Goal: Use online tool/utility: Utilize a website feature to perform a specific function

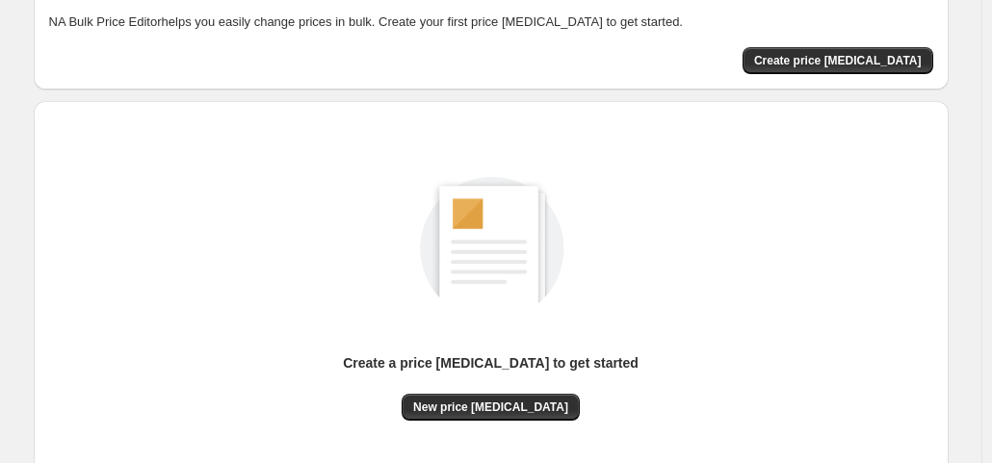
scroll to position [257, 0]
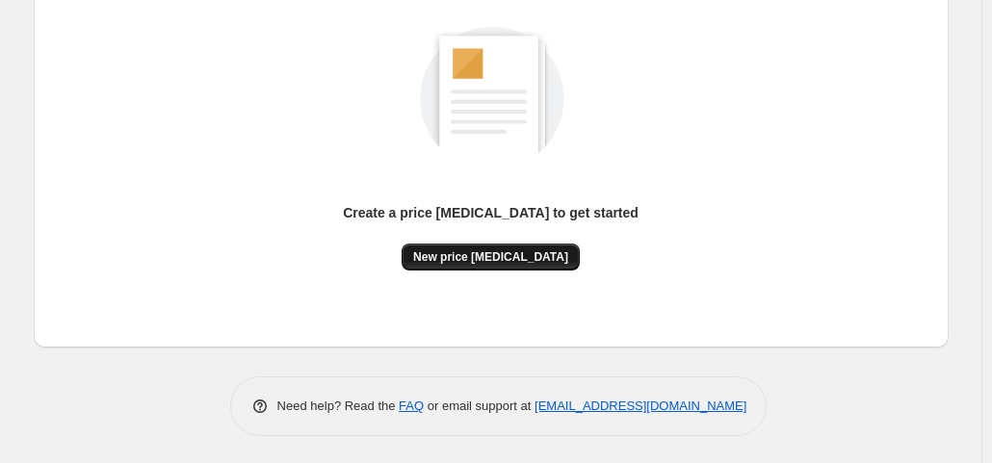
click at [520, 257] on span "New price [MEDICAL_DATA]" at bounding box center [490, 256] width 155 height 15
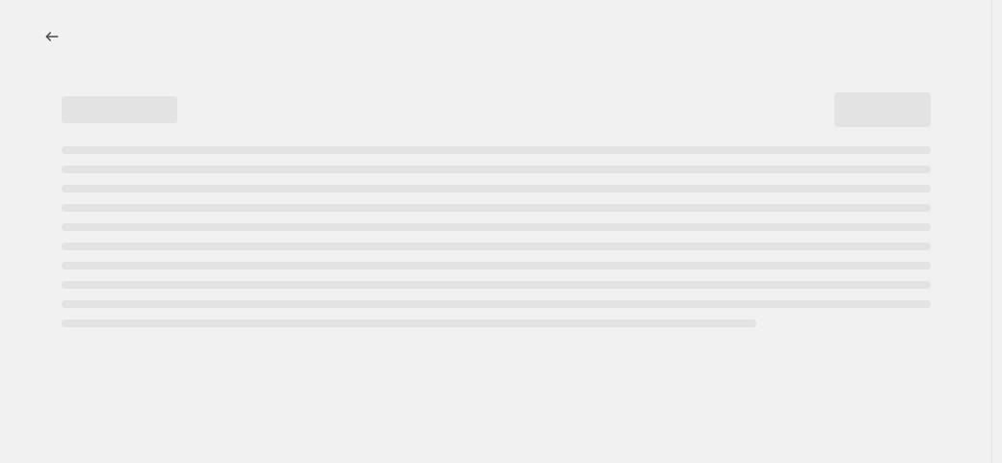
select select "percentage"
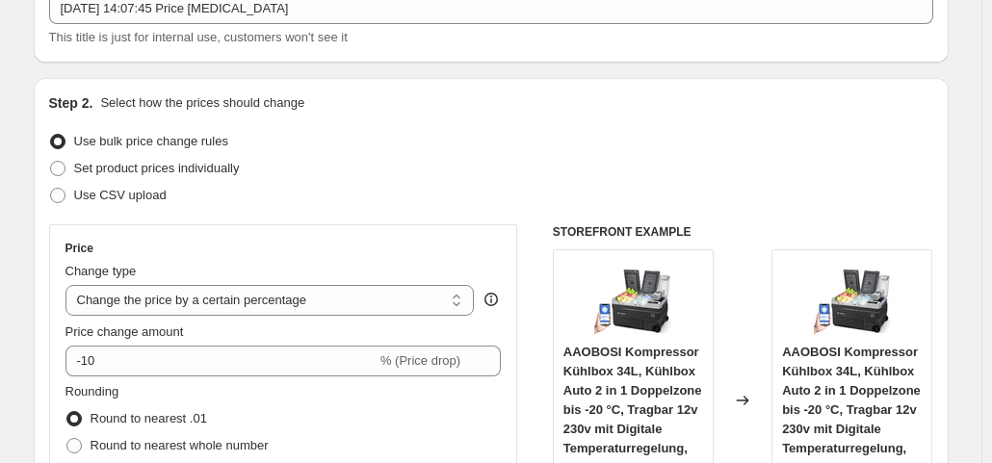
scroll to position [131, 0]
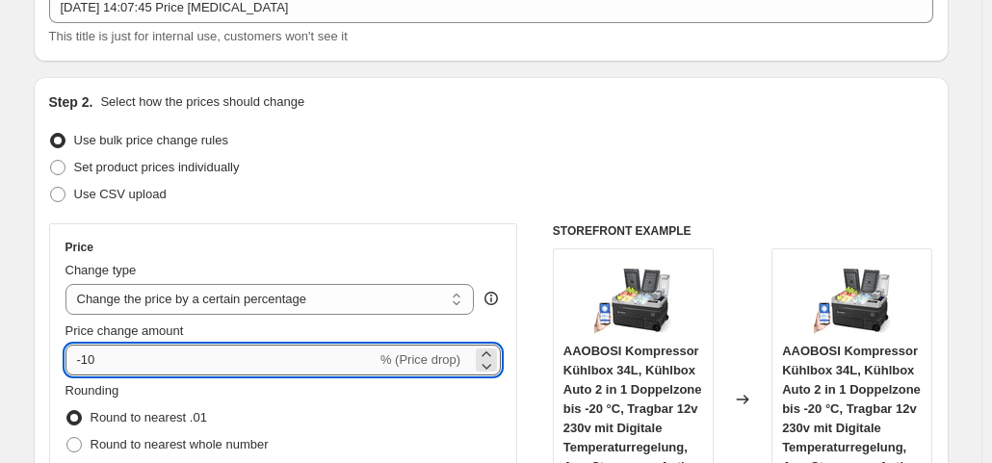
click at [195, 363] on input "-10" at bounding box center [220, 360] width 311 height 31
type input "-1"
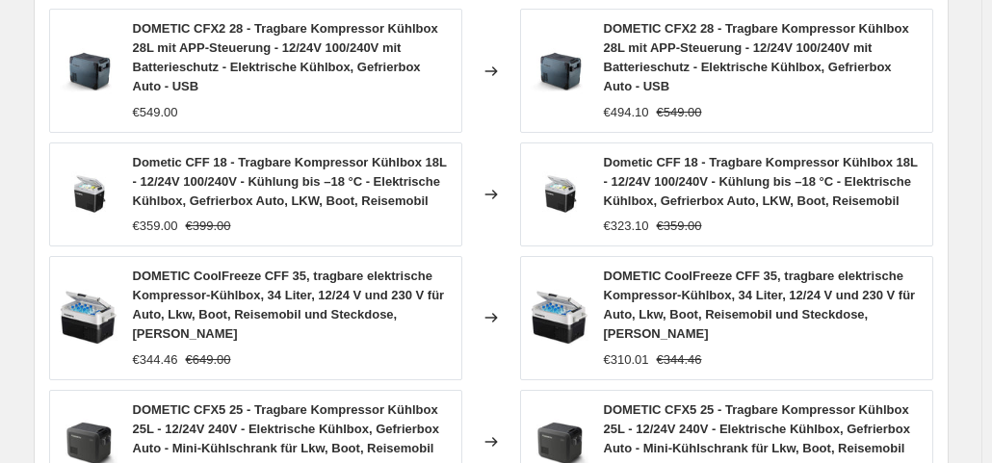
scroll to position [1623, 0]
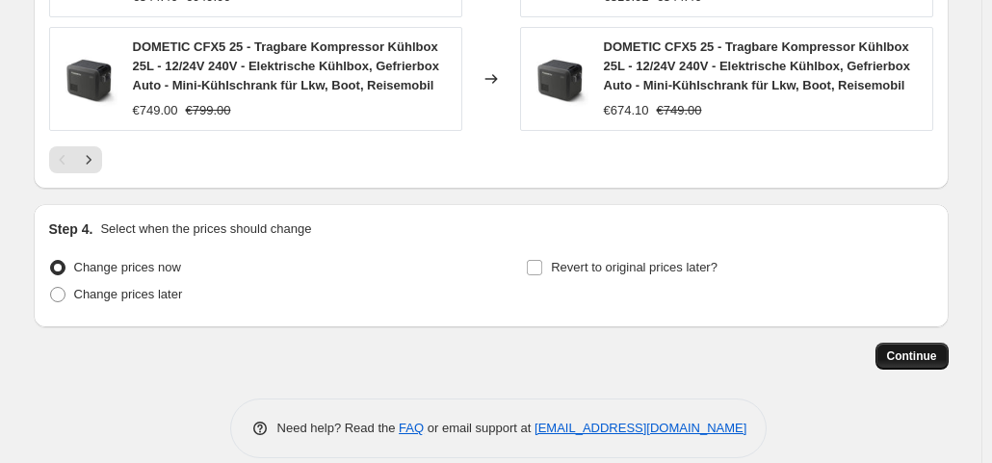
type input "-35"
click at [929, 343] on button "Continue" at bounding box center [912, 356] width 73 height 27
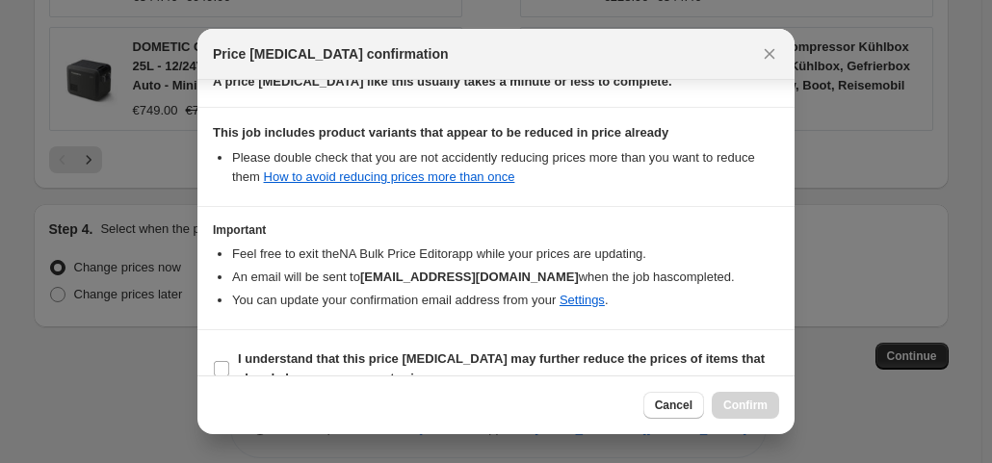
scroll to position [344, 0]
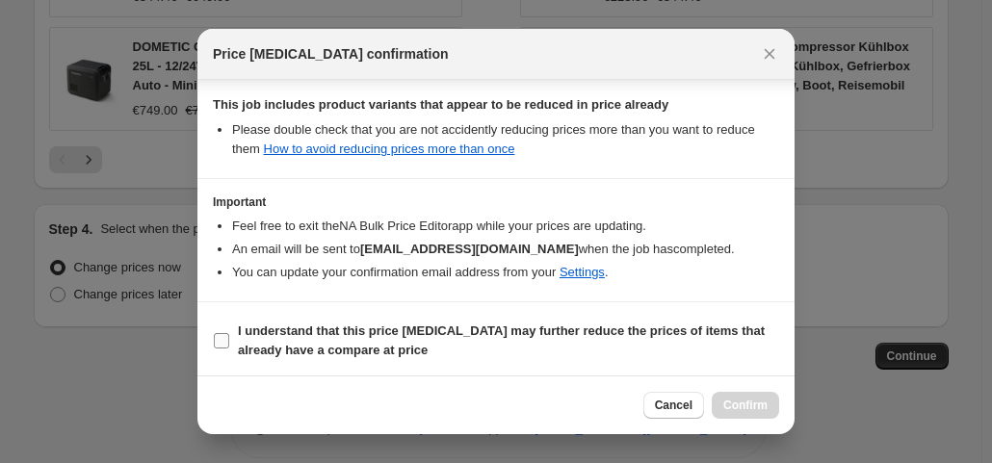
click at [227, 336] on input "I understand that this price [MEDICAL_DATA] may further reduce the prices of it…" at bounding box center [221, 340] width 15 height 15
checkbox input "true"
click at [728, 396] on button "Confirm" at bounding box center [745, 405] width 67 height 27
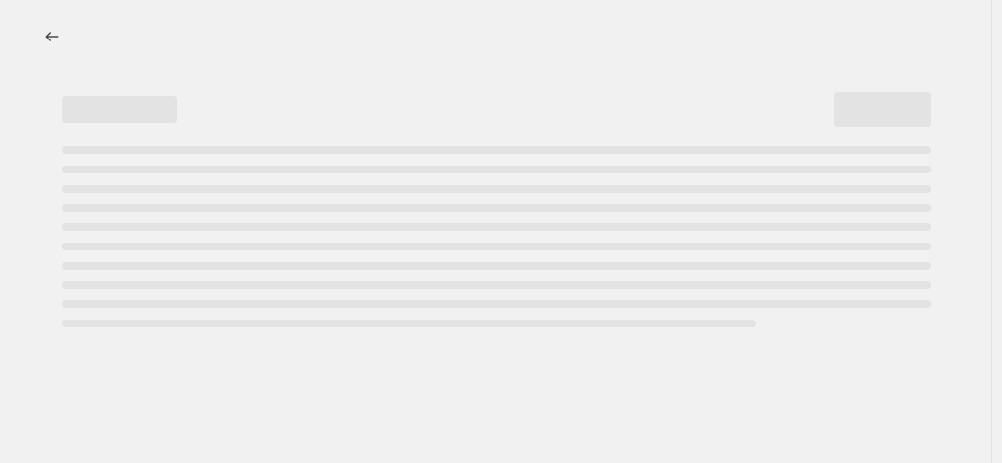
select select "percentage"
